Goal: Book appointment/travel/reservation

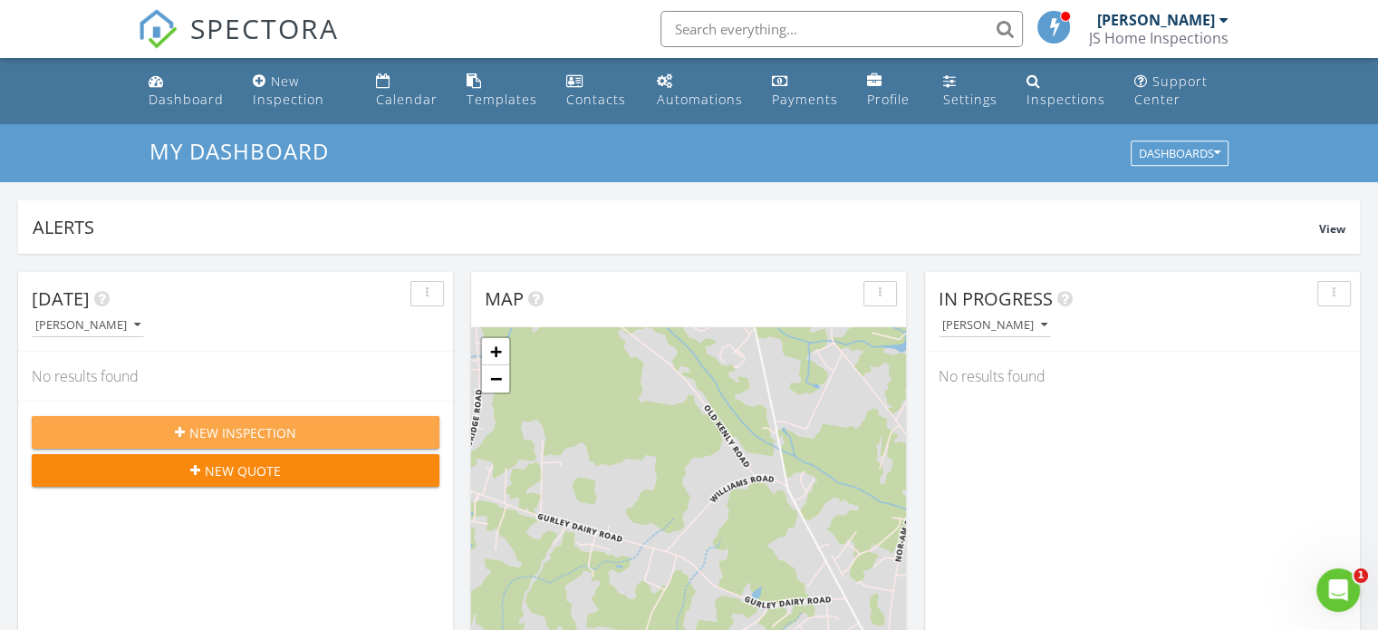
click at [260, 441] on button "New Inspection" at bounding box center [236, 432] width 408 height 33
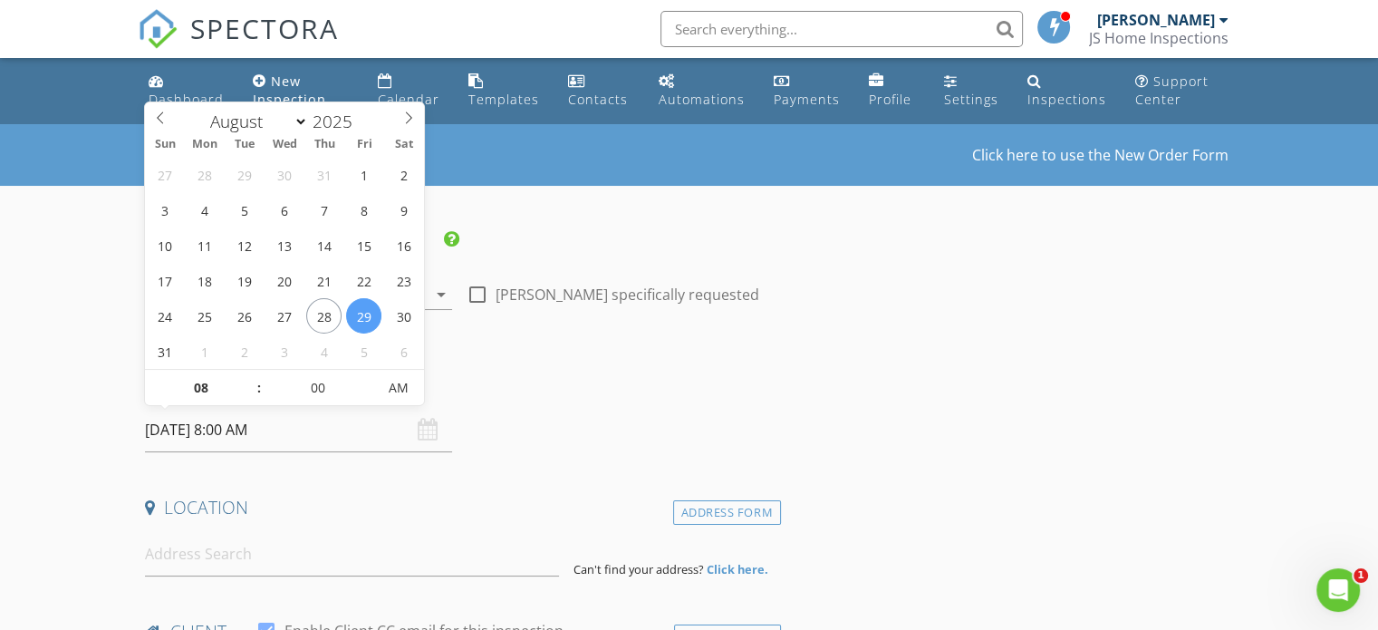
click at [386, 431] on input "08/29/2025 8:00 AM" at bounding box center [298, 430] width 307 height 44
select select "8"
type input "09/03/2025 8:00 AM"
type input "09"
type input "09/03/2025 9:00 AM"
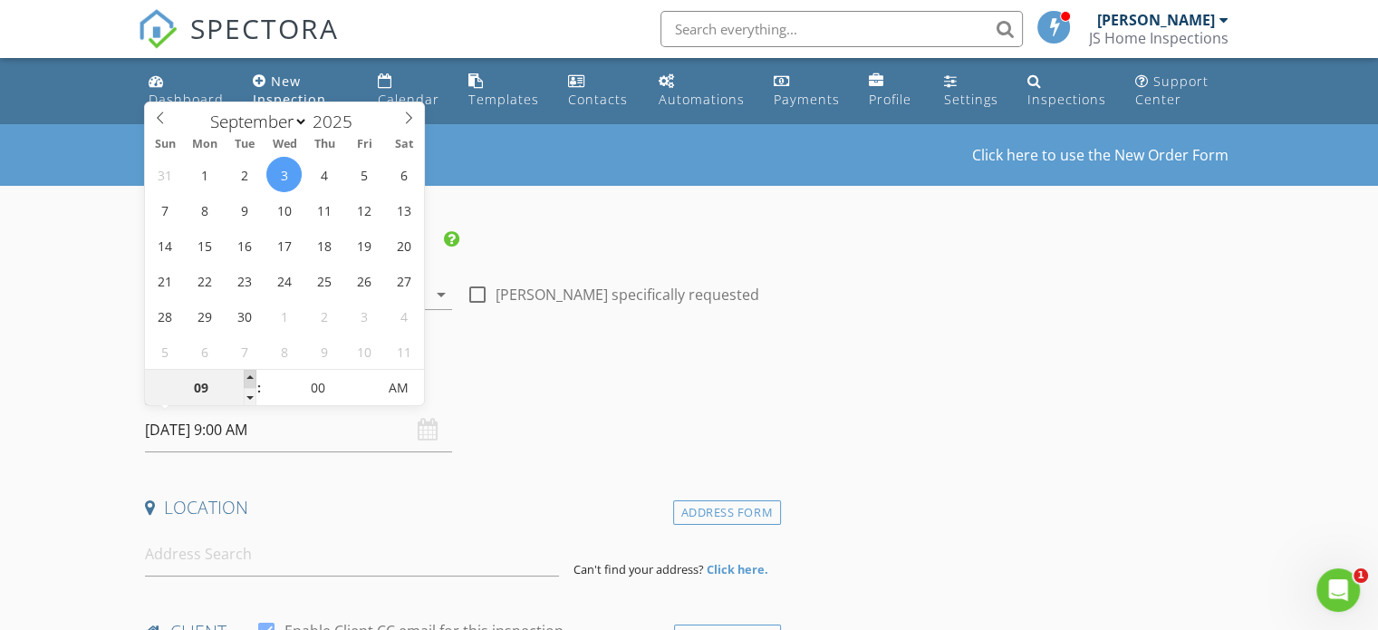
click at [255, 376] on span at bounding box center [250, 379] width 13 height 18
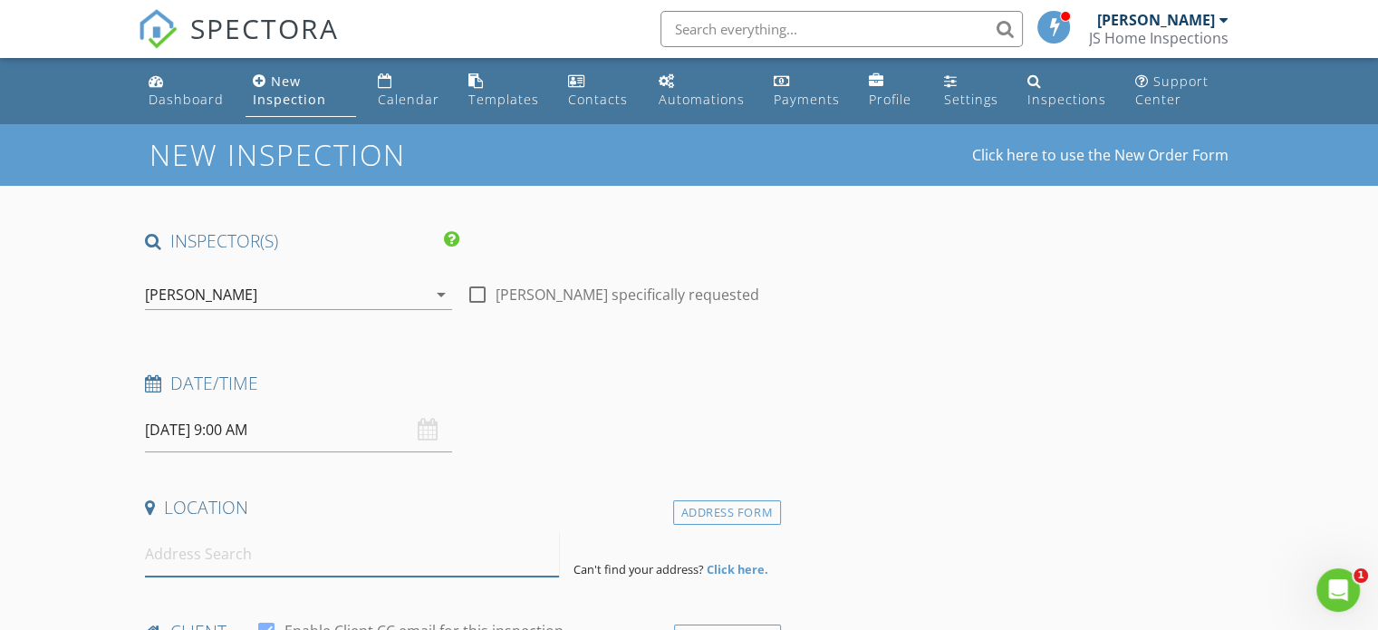
click at [252, 560] on input at bounding box center [352, 554] width 414 height 44
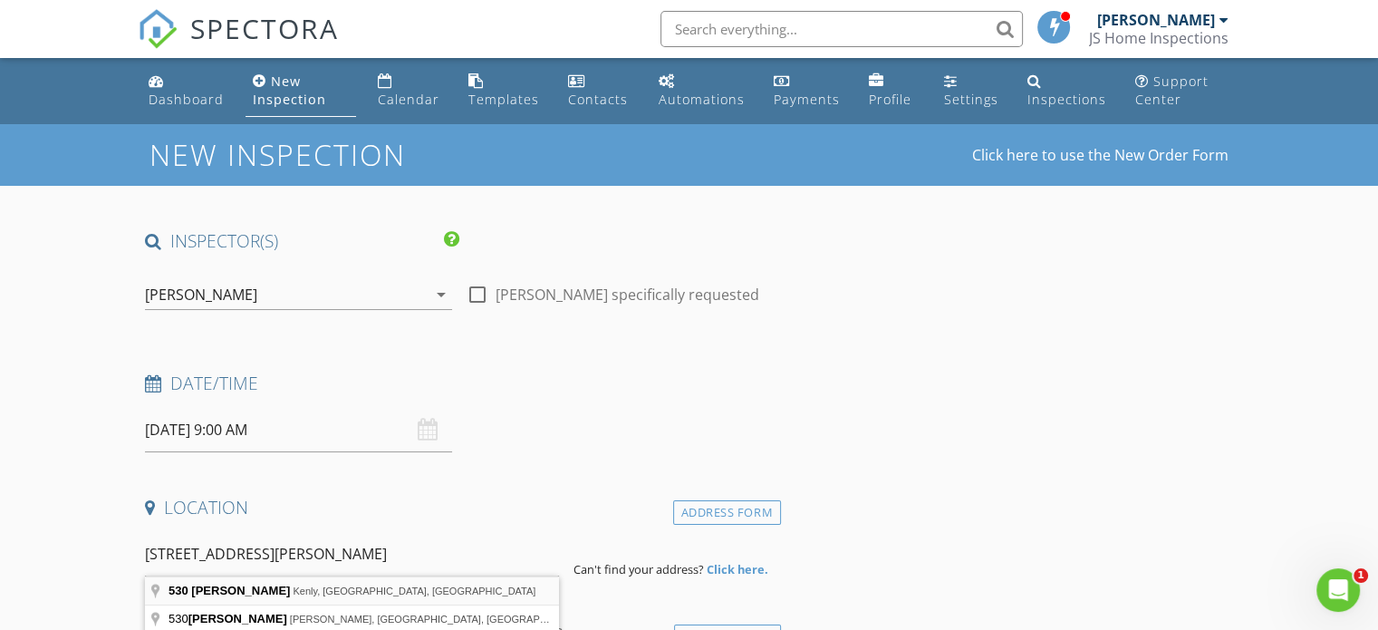
type input "530 Rhodes Rd, Kenly, NC, USA"
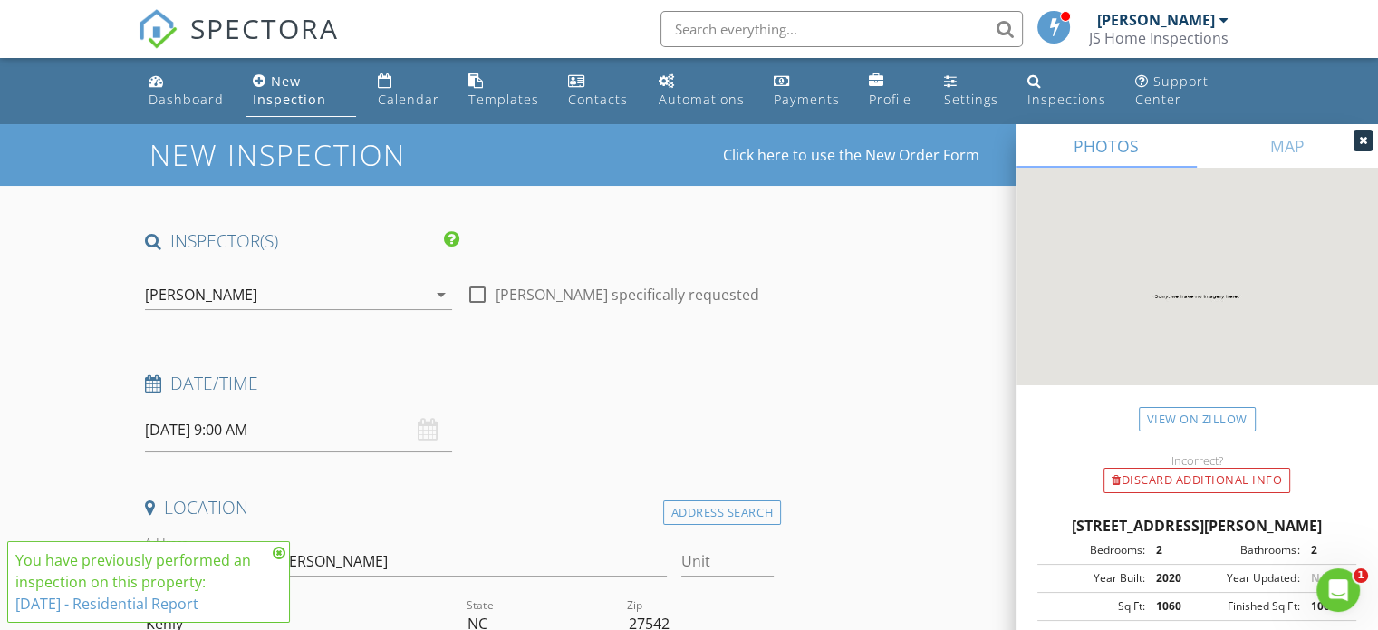
click at [279, 557] on icon at bounding box center [279, 552] width 13 height 14
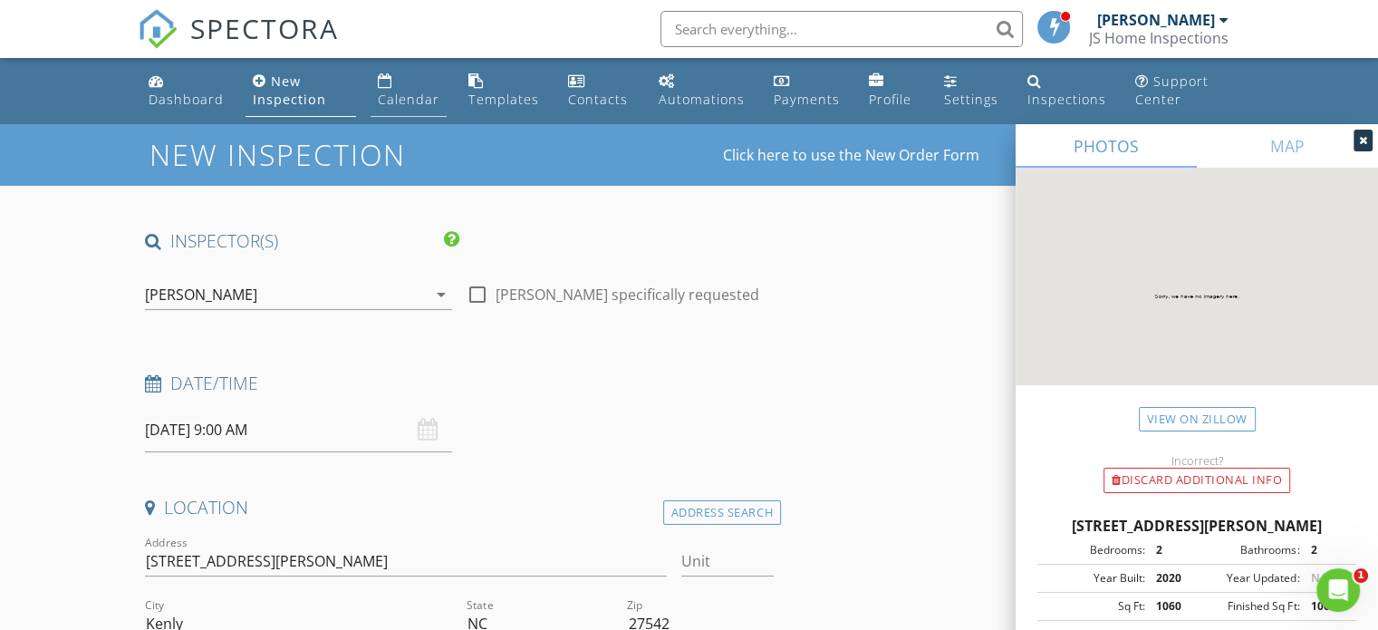
click at [409, 98] on div "Calendar" at bounding box center [409, 99] width 62 height 17
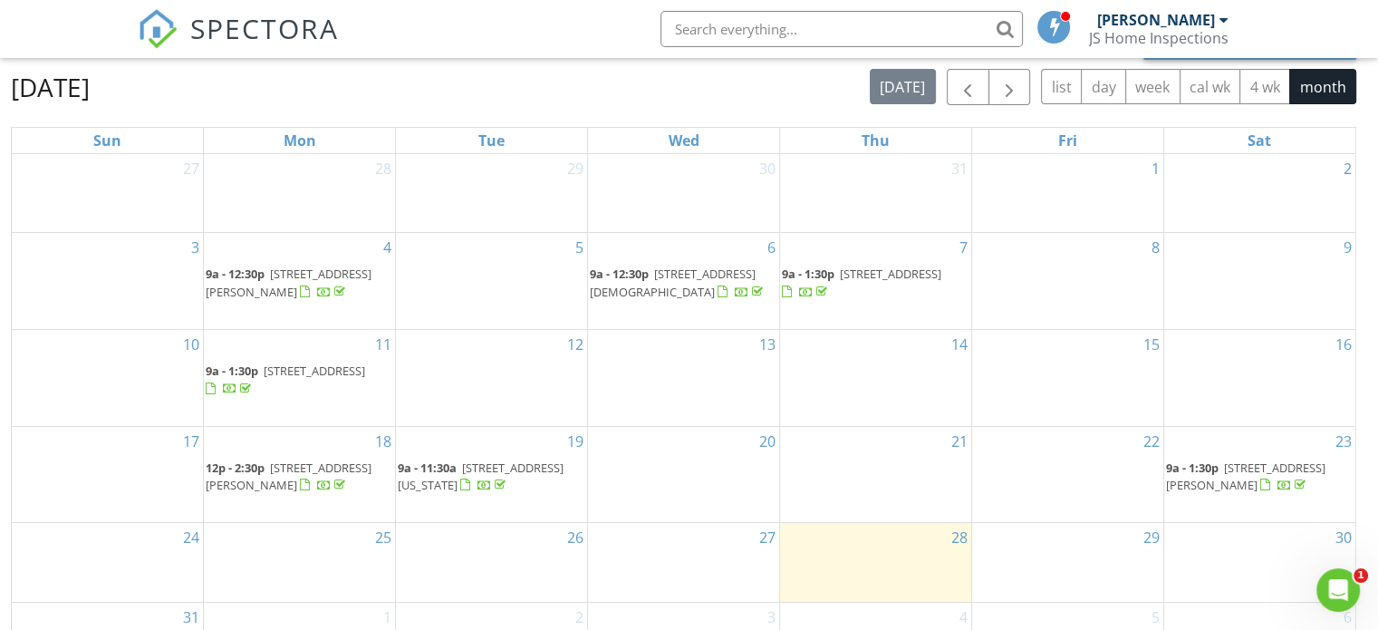
scroll to position [259, 0]
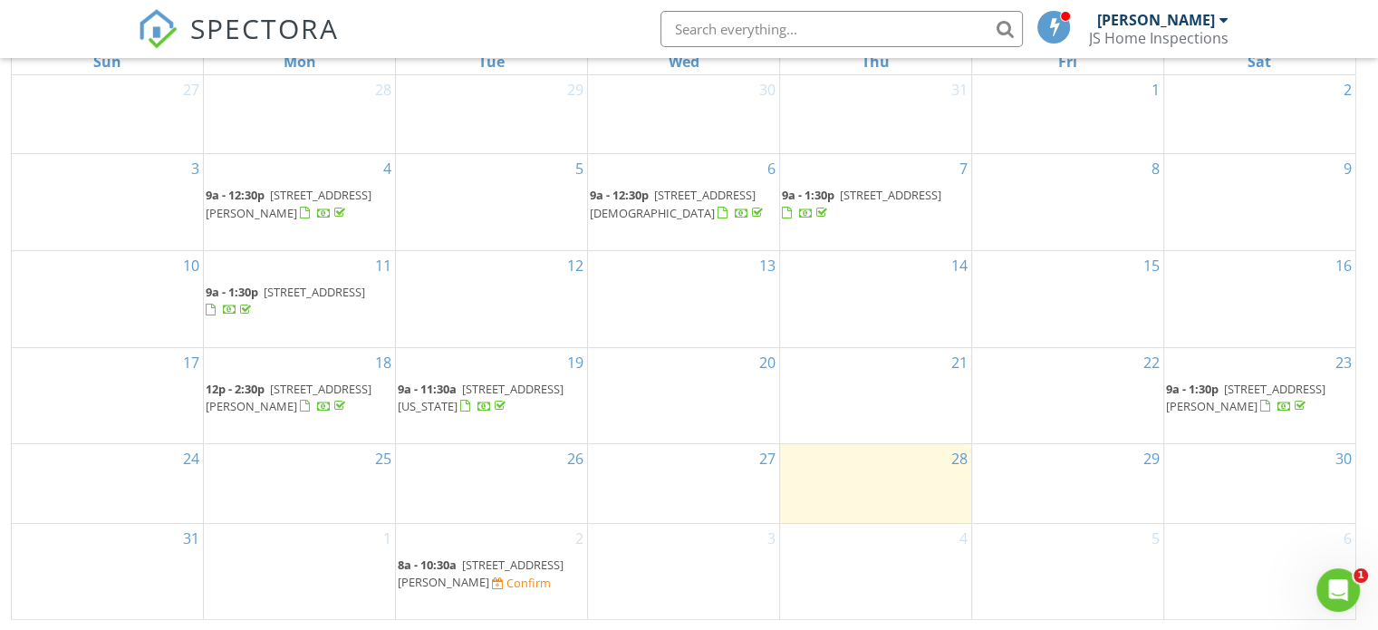
click at [480, 559] on span "[STREET_ADDRESS][PERSON_NAME]" at bounding box center [481, 573] width 166 height 34
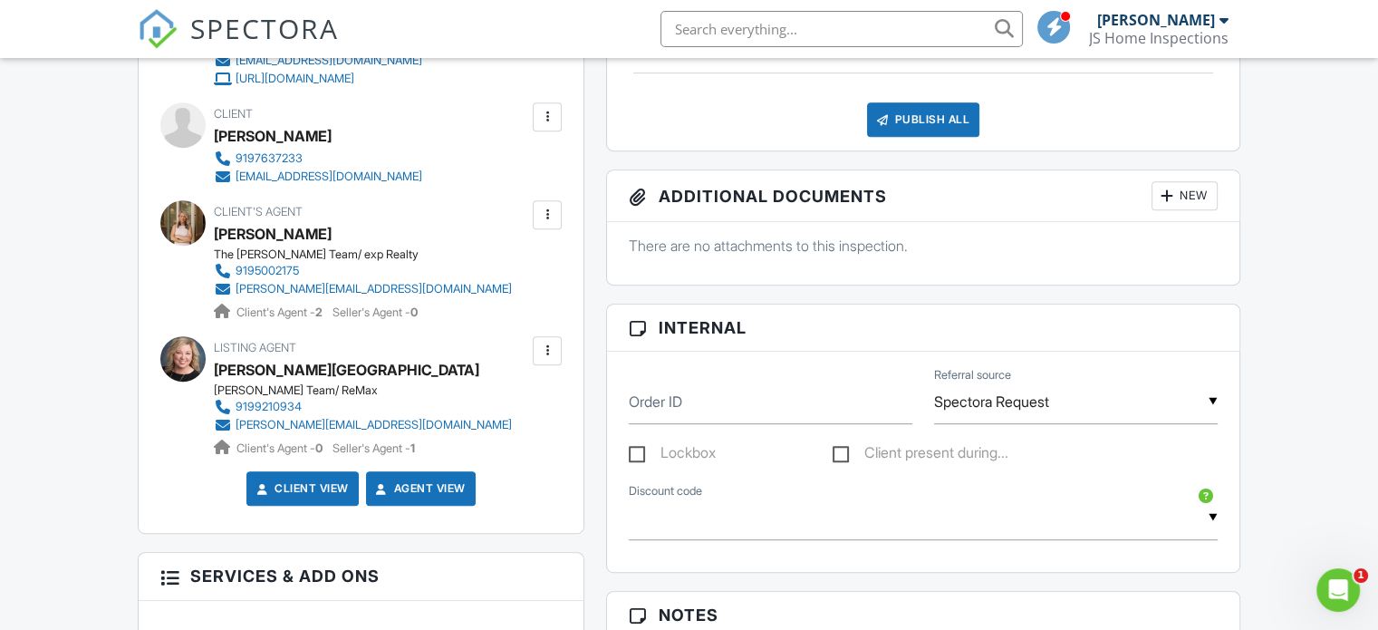
scroll to position [812, 0]
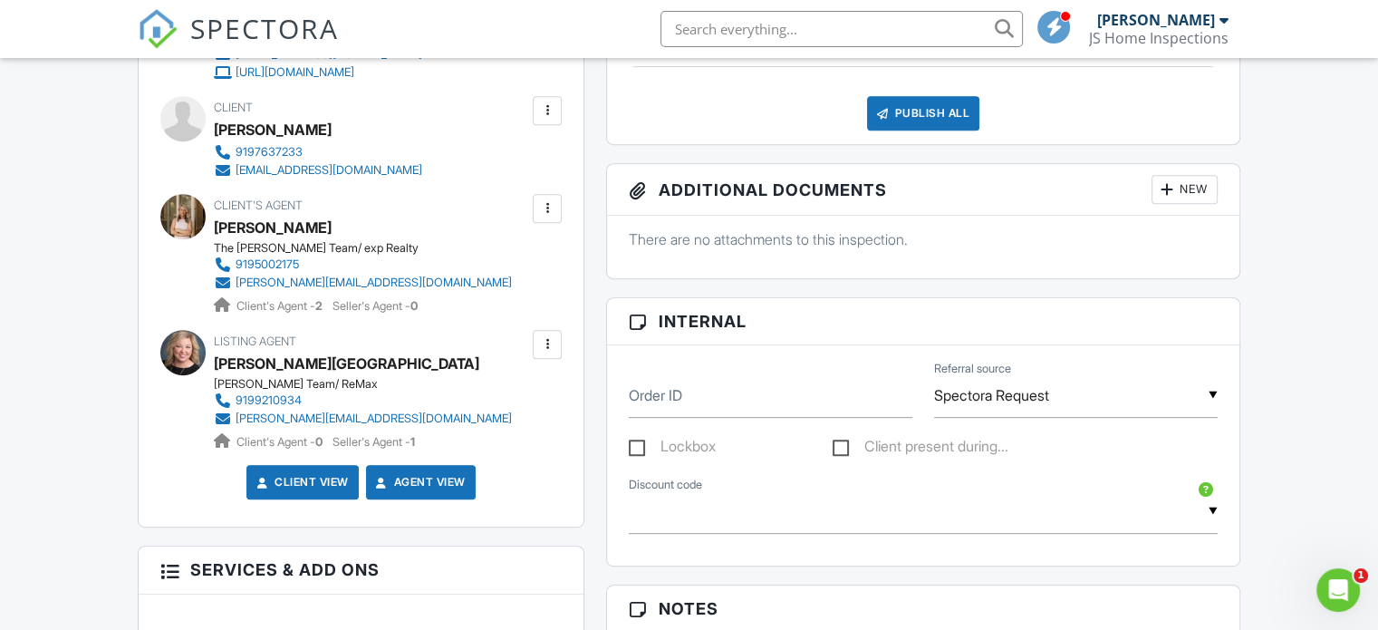
drag, startPoint x: 1384, startPoint y: 64, endPoint x: 1388, endPoint y: 246, distance: 182.1
click at [1378, 246] on html "SPECTORA Jason Schmidt JS Home Inspections Role: Inspector Change Role Dashboar…" at bounding box center [689, 513] width 1378 height 2650
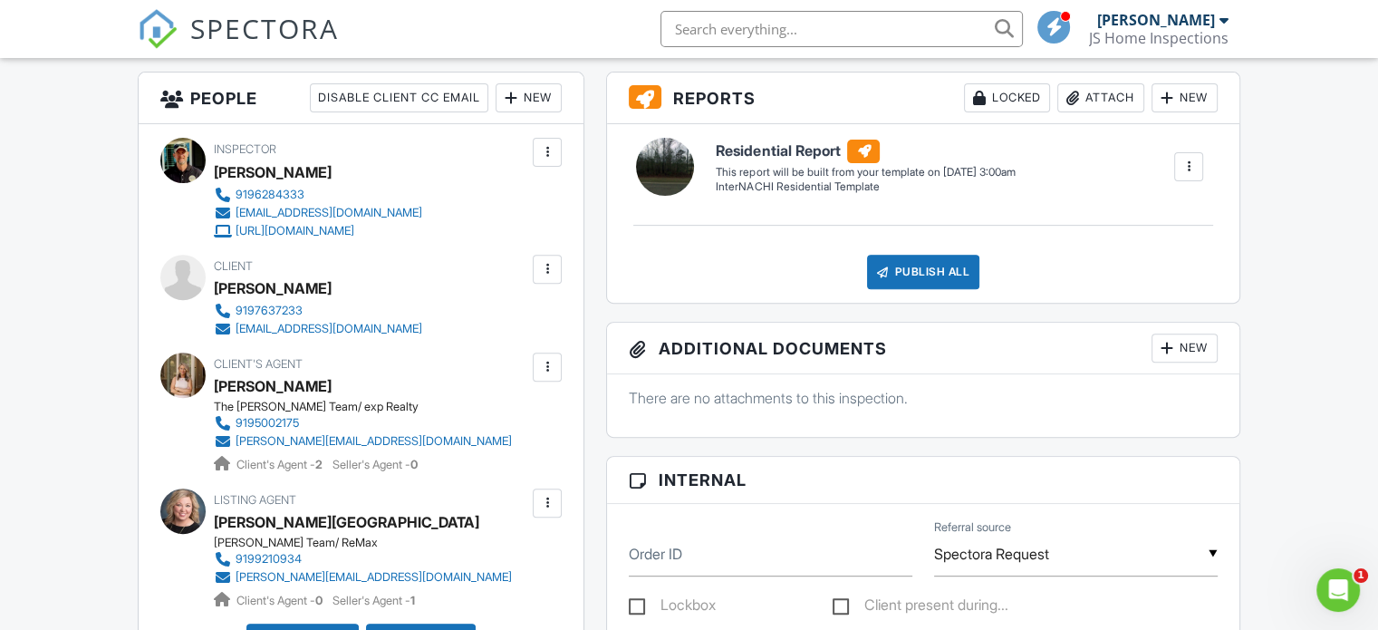
scroll to position [492, 0]
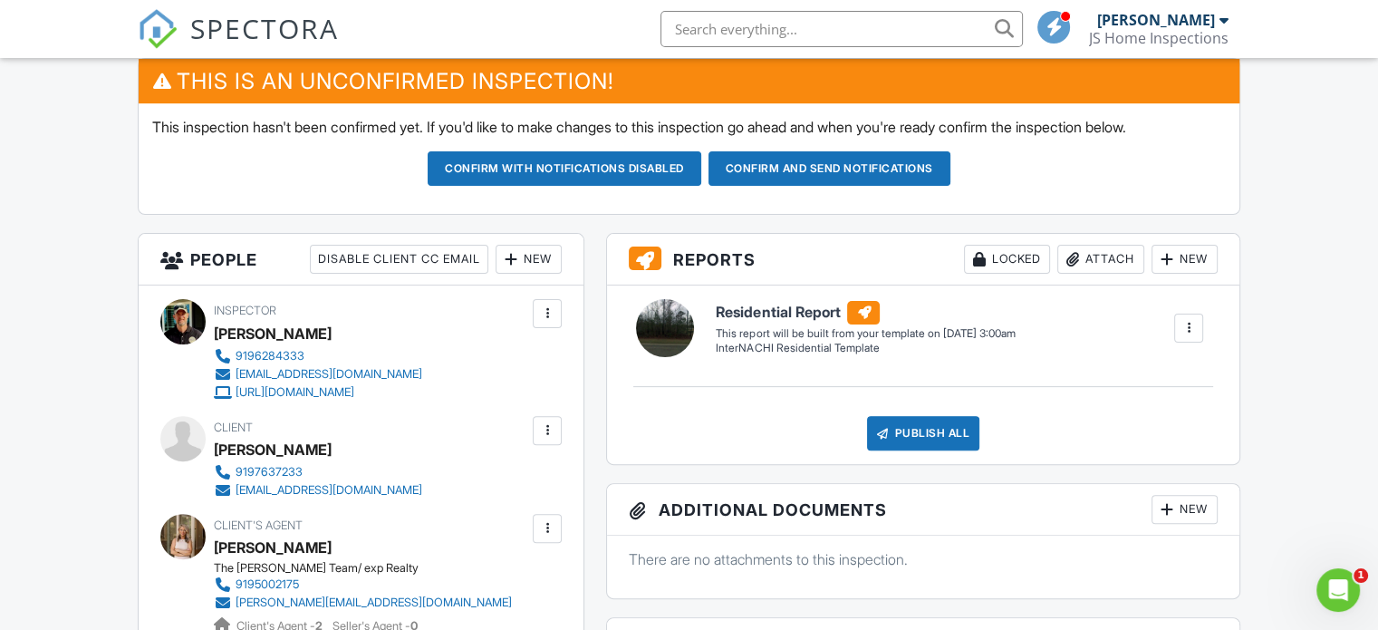
drag, startPoint x: 1385, startPoint y: 102, endPoint x: 1389, endPoint y: 213, distance: 110.6
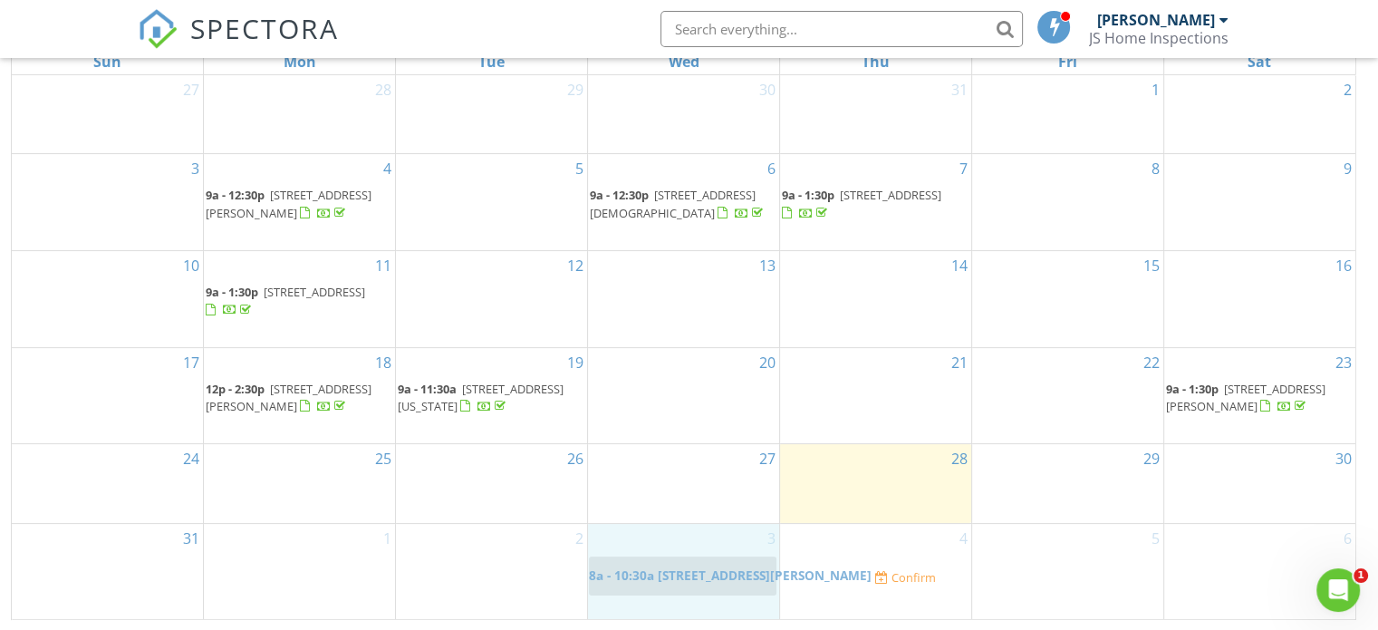
drag, startPoint x: 508, startPoint y: 571, endPoint x: 699, endPoint y: 564, distance: 191.2
click at [699, 564] on body "SPECTORA Jason Schmidt JS Home Inspections Role: Inspector Change Role Dashboar…" at bounding box center [689, 186] width 1378 height 890
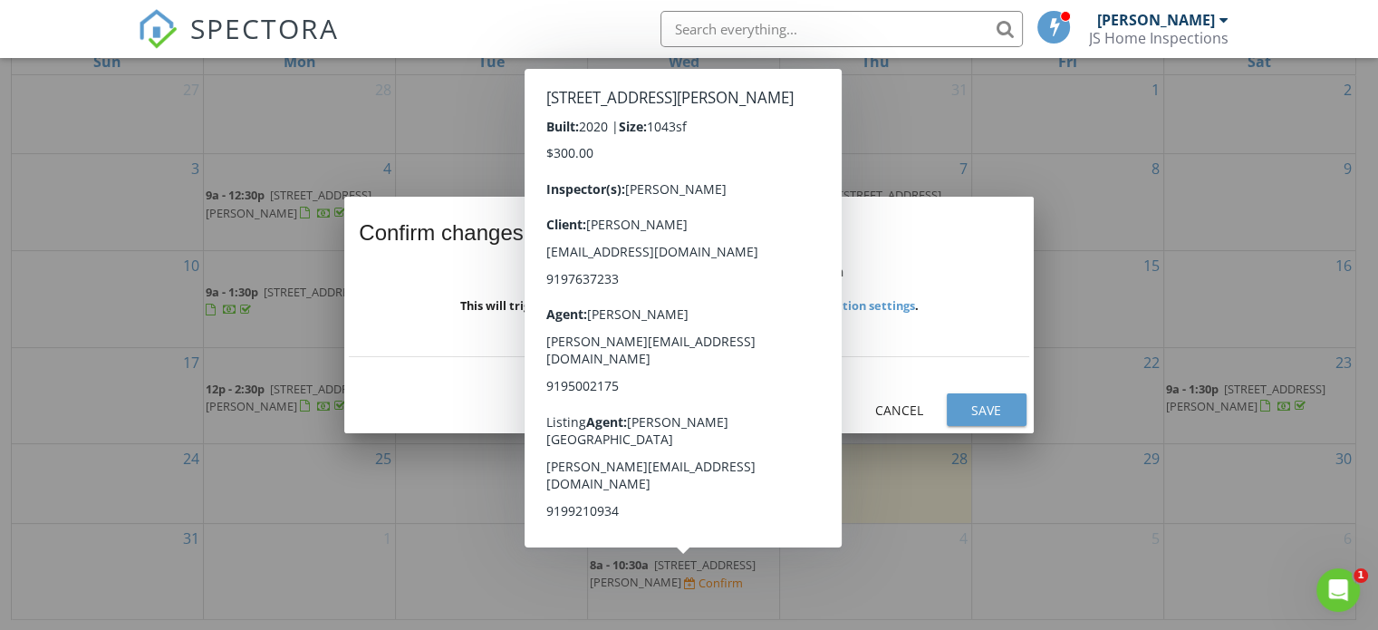
click at [993, 412] on div "Save" at bounding box center [986, 409] width 51 height 19
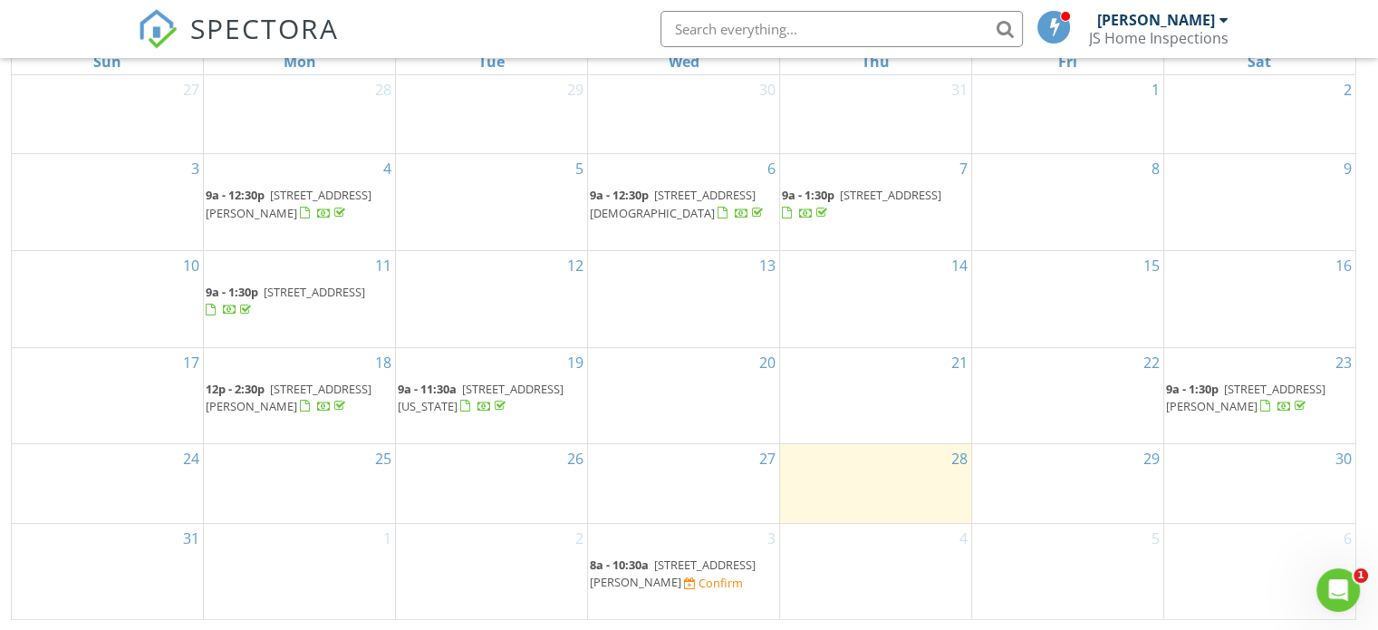
click at [699, 563] on span "530 Rhodes Rd, Kenly 27542" at bounding box center [673, 573] width 166 height 34
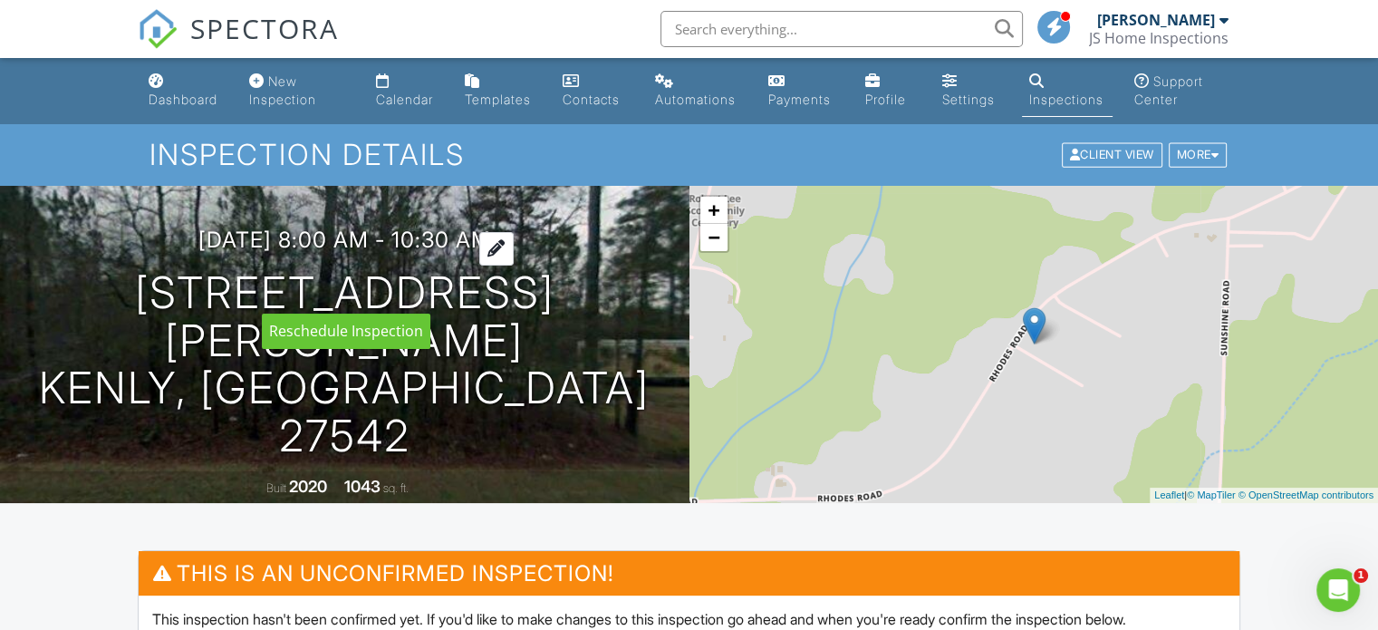
click at [514, 265] on div at bounding box center [496, 249] width 34 height 34
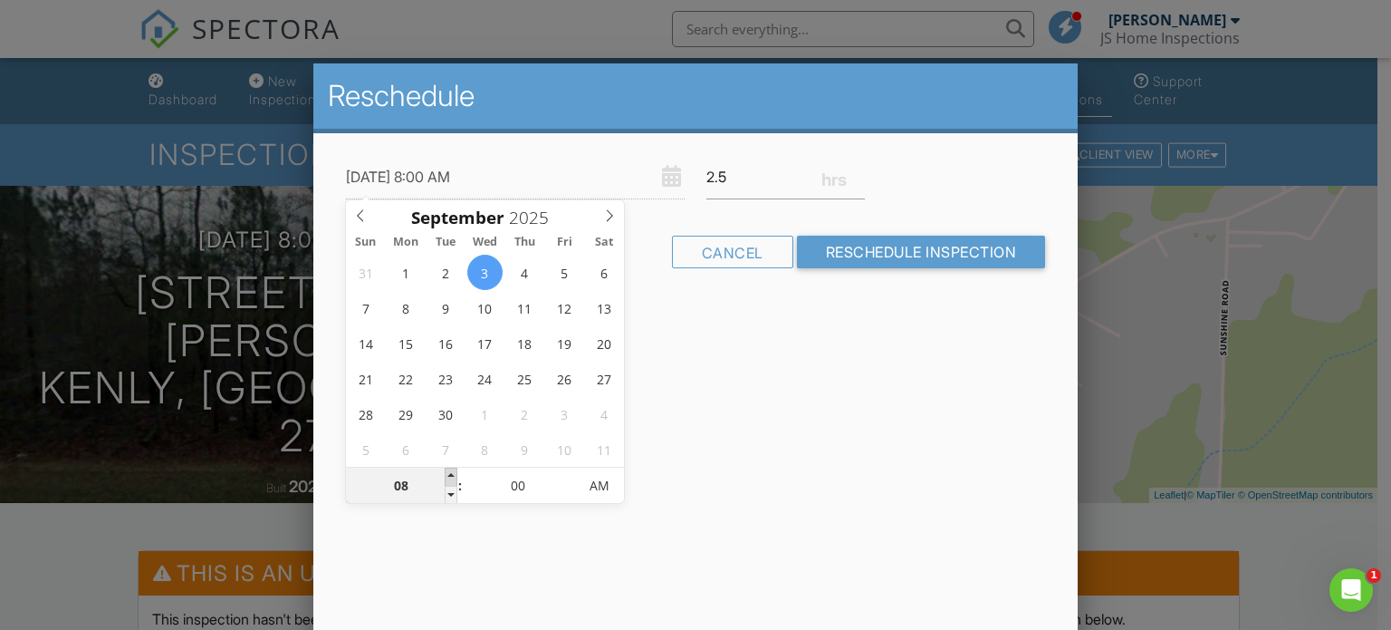
type input "[DATE] 9:00 AM"
type input "09"
click at [449, 473] on span at bounding box center [451, 476] width 13 height 18
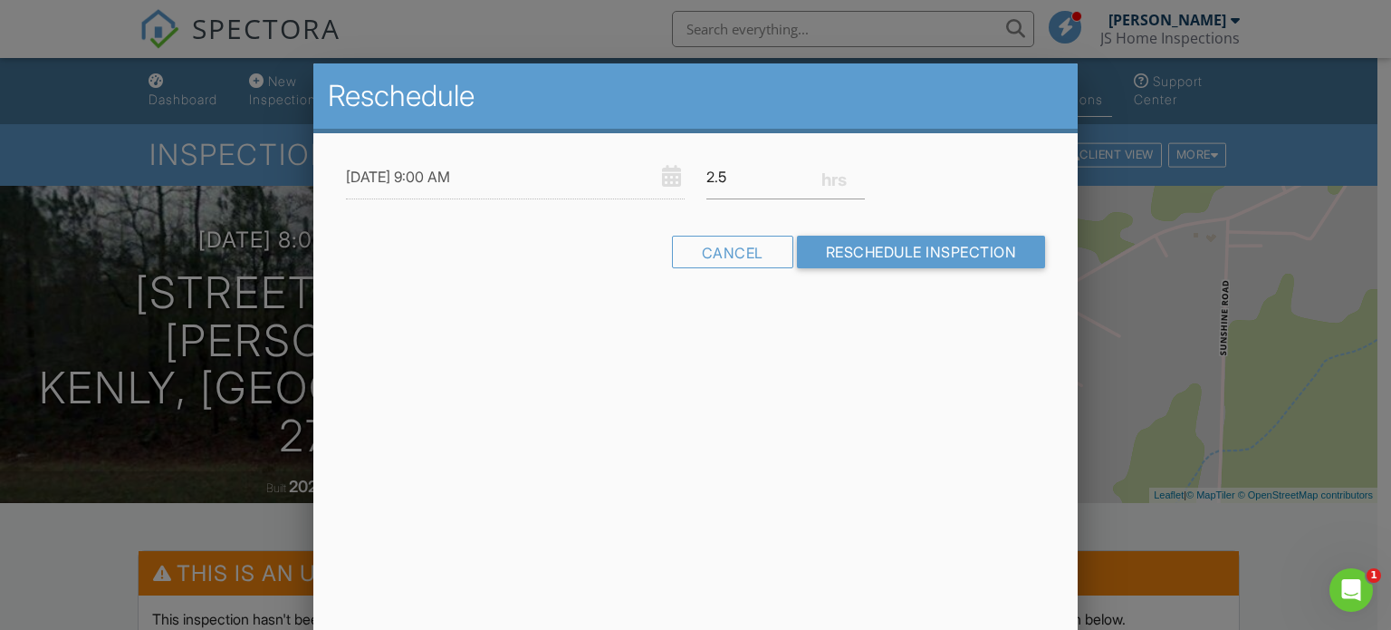
click at [780, 371] on div "Reschedule 09/03/2025 9:00 AM 2.5 Warning: this date/time is in the past. Cance…" at bounding box center [695, 380] width 765 height 634
click at [891, 252] on input "Reschedule Inspection" at bounding box center [921, 252] width 249 height 33
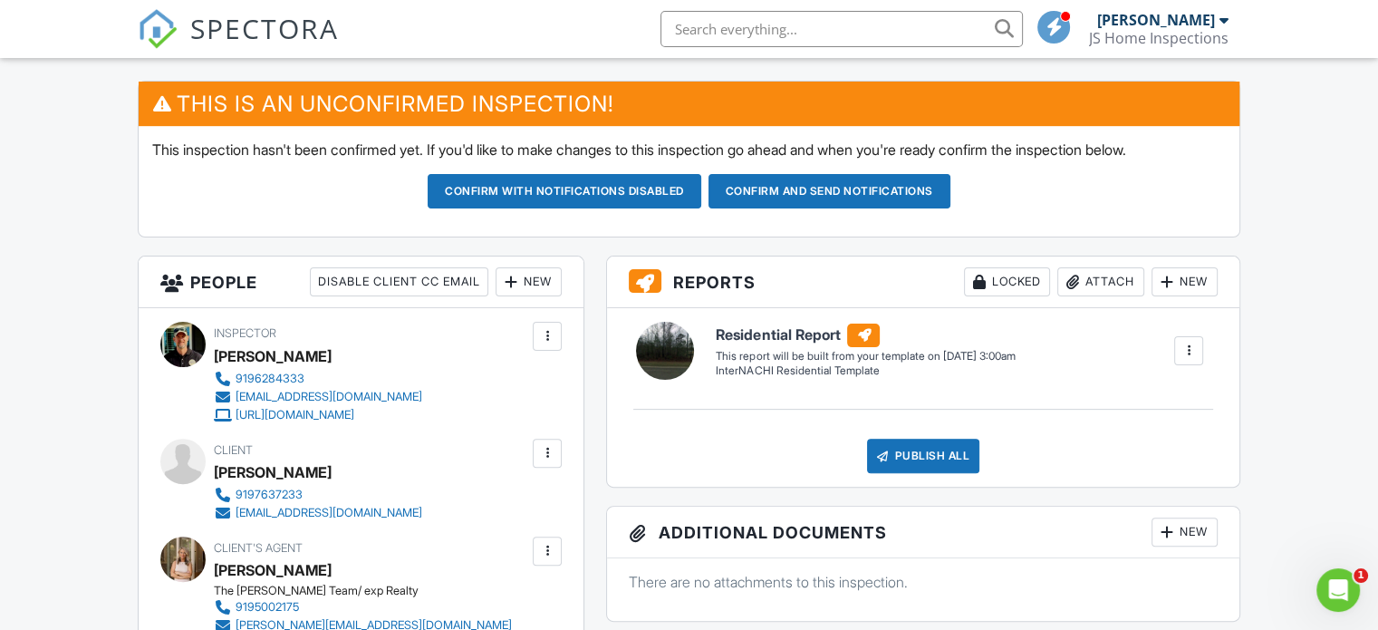
scroll to position [466, 0]
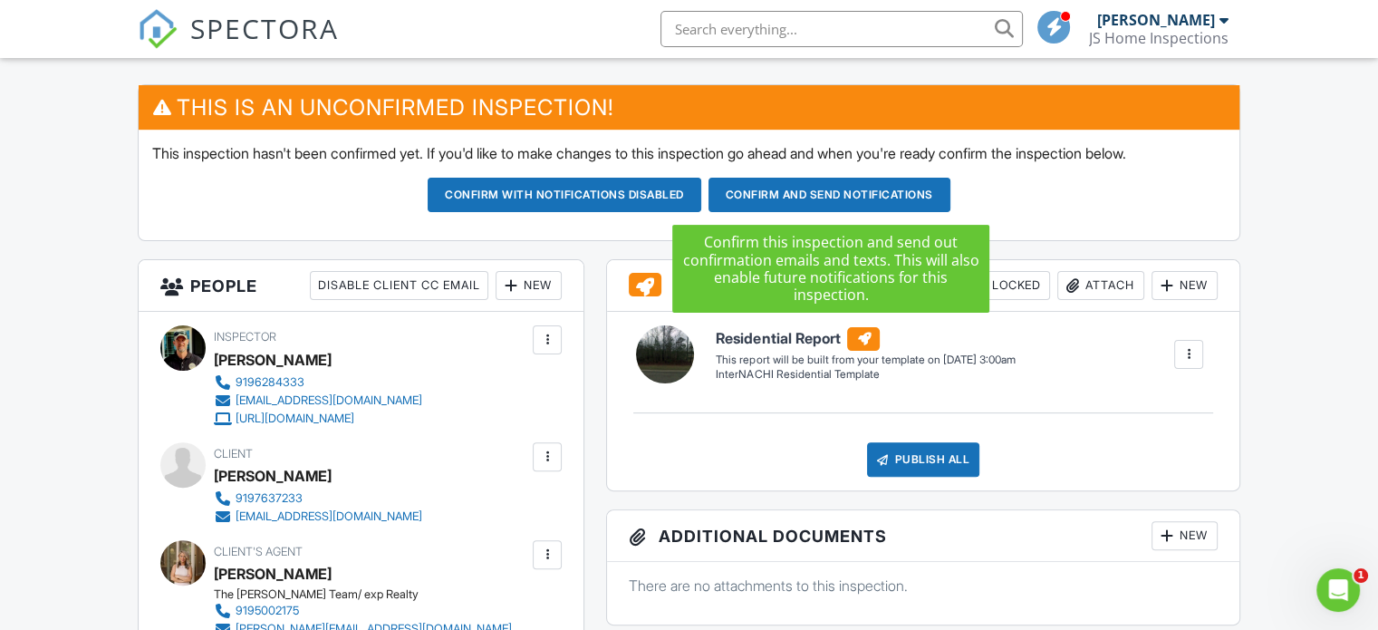
click at [701, 191] on button "Confirm and send notifications" at bounding box center [565, 195] width 274 height 34
